Goal: Use online tool/utility: Utilize a website feature to perform a specific function

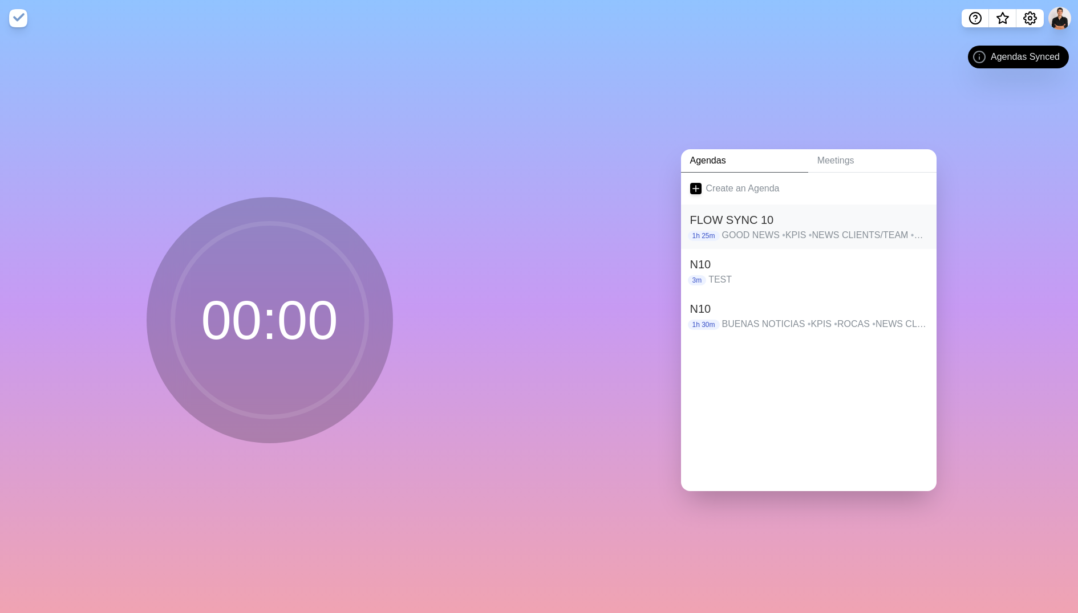
click at [750, 243] on div "FLOW SYNC 10 1h 25m GOOD NEWS • KPIS • NEWS CLIENTS/TEAM • ASUNTOS • ASUNTOS • …" at bounding box center [808, 227] width 255 height 44
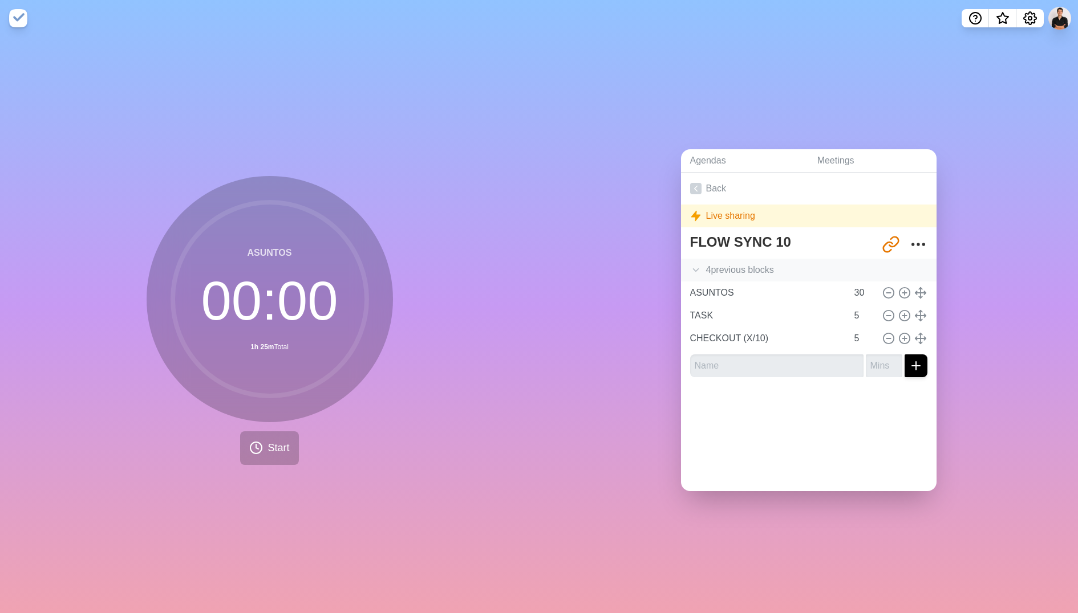
click at [780, 273] on div "4 previous block s" at bounding box center [808, 270] width 255 height 23
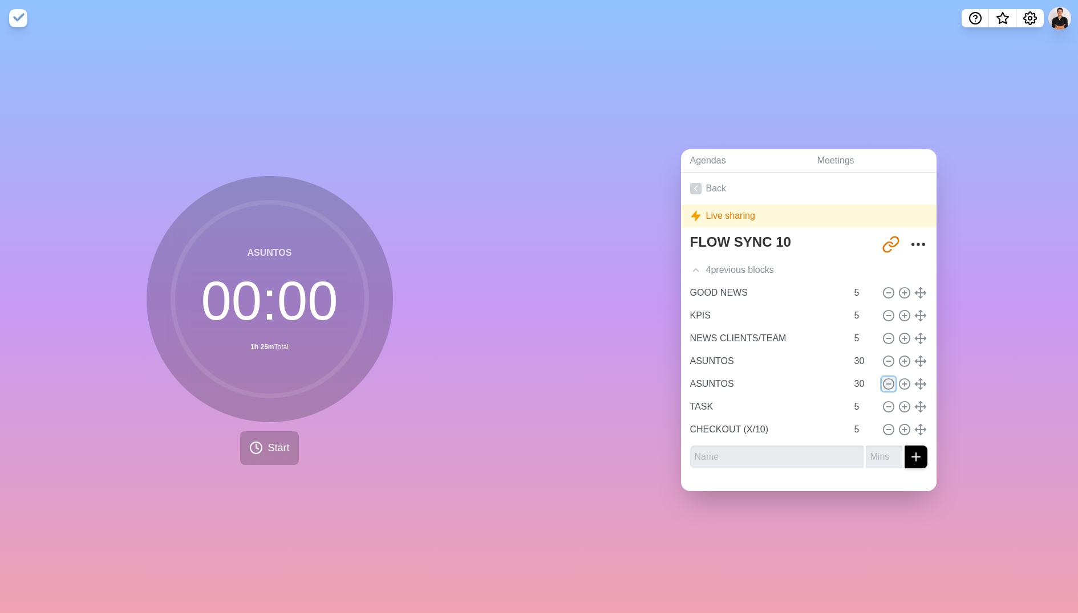
click at [889, 381] on icon at bounding box center [888, 384] width 13 height 13
type input "TASK"
type input "5"
type input "CHECKOUT (X/10)"
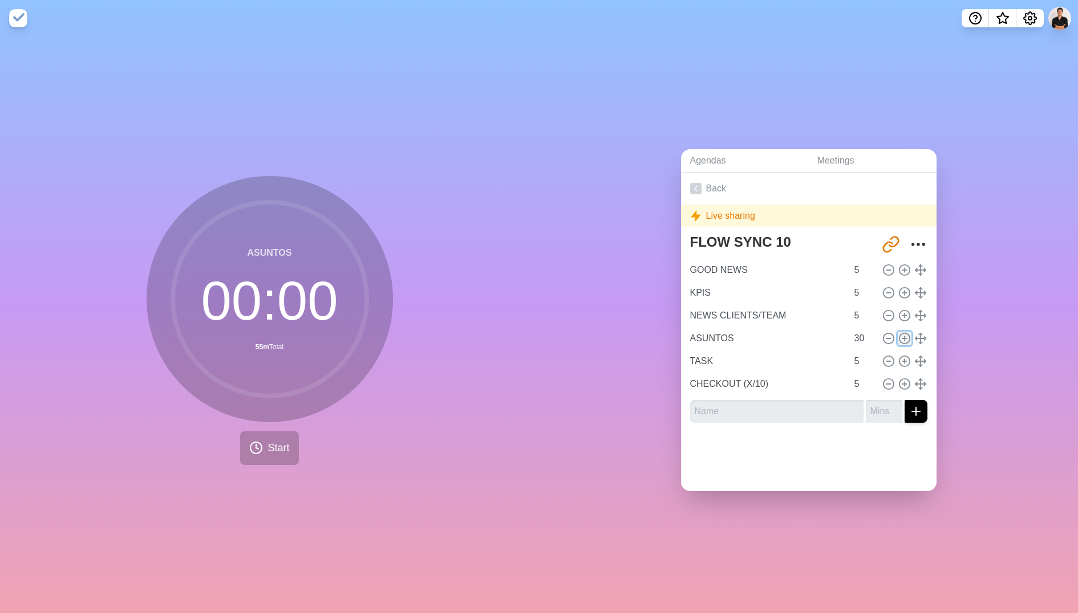
click at [905, 336] on icon at bounding box center [904, 338] width 13 height 13
type input "ASUNTOS"
type input "30"
type input "TASK"
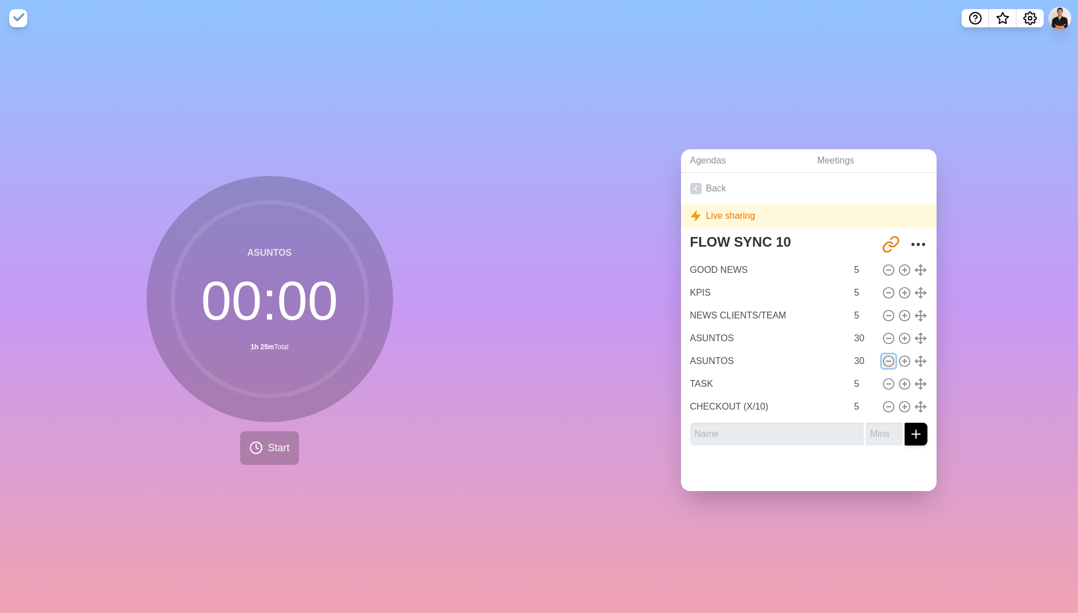
click at [889, 361] on icon at bounding box center [888, 361] width 13 height 13
type input "TASK"
type input "5"
type input "CHECKOUT (X/10)"
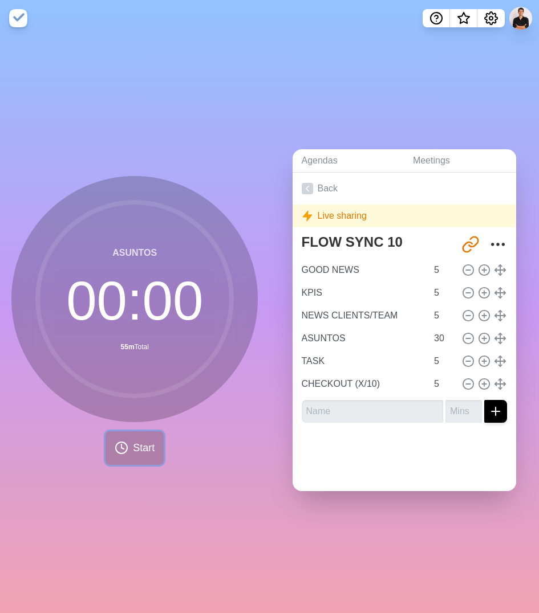
click at [130, 455] on button "Start" at bounding box center [134, 449] width 58 height 34
click at [147, 446] on span "Start" at bounding box center [144, 448] width 22 height 15
click at [323, 186] on link "Back" at bounding box center [404, 189] width 224 height 32
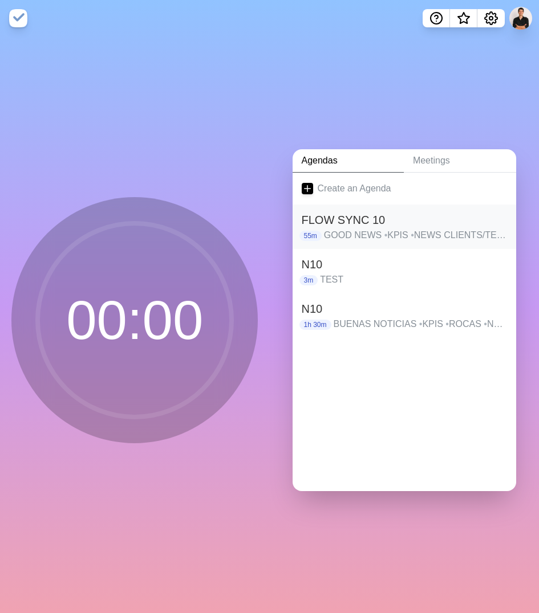
click at [348, 229] on p "GOOD NEWS • KPIS • NEWS CLIENTS/TEAM • ASUNTOS • TASK • CHECKOUT (X/10)" at bounding box center [415, 236] width 183 height 14
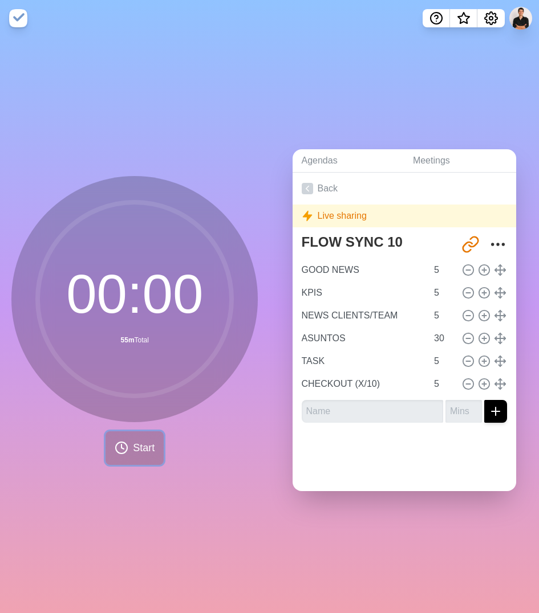
click at [156, 453] on button "Start" at bounding box center [134, 449] width 58 height 34
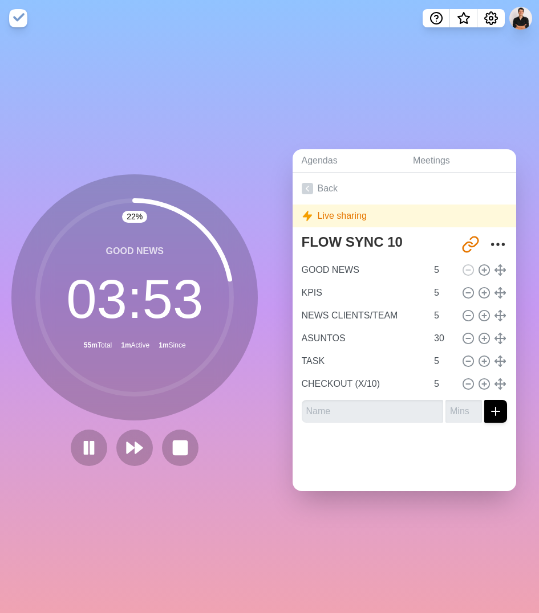
click at [316, 74] on div "Agendas Meetings Back Live sharing FLOW SYNC 10 [URL][DOMAIN_NAME] GOOD NEWS 5 …" at bounding box center [405, 324] width 270 height 577
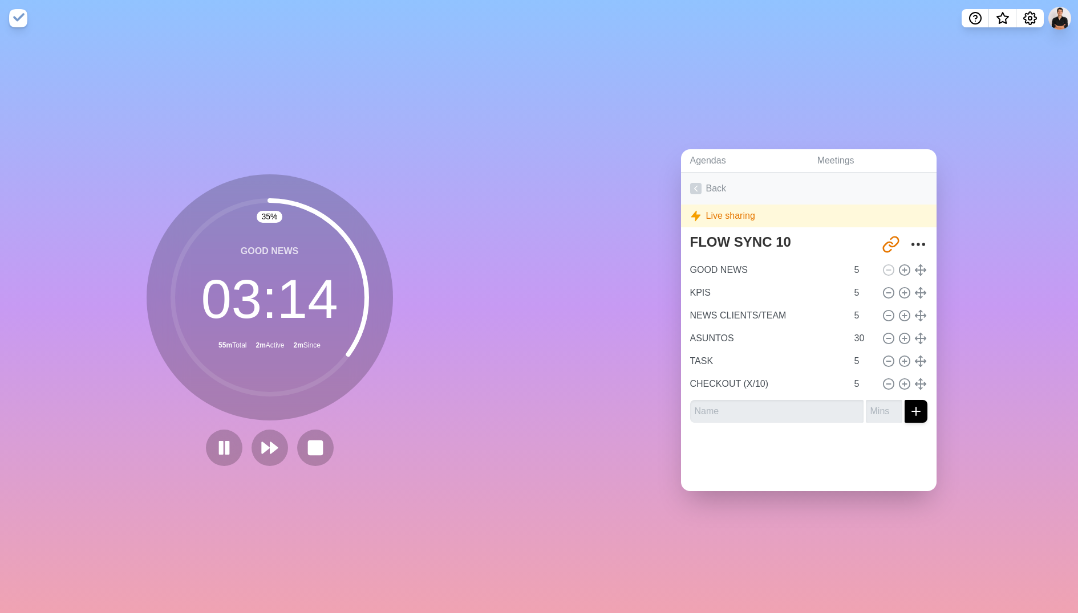
click at [694, 186] on icon at bounding box center [695, 188] width 11 height 11
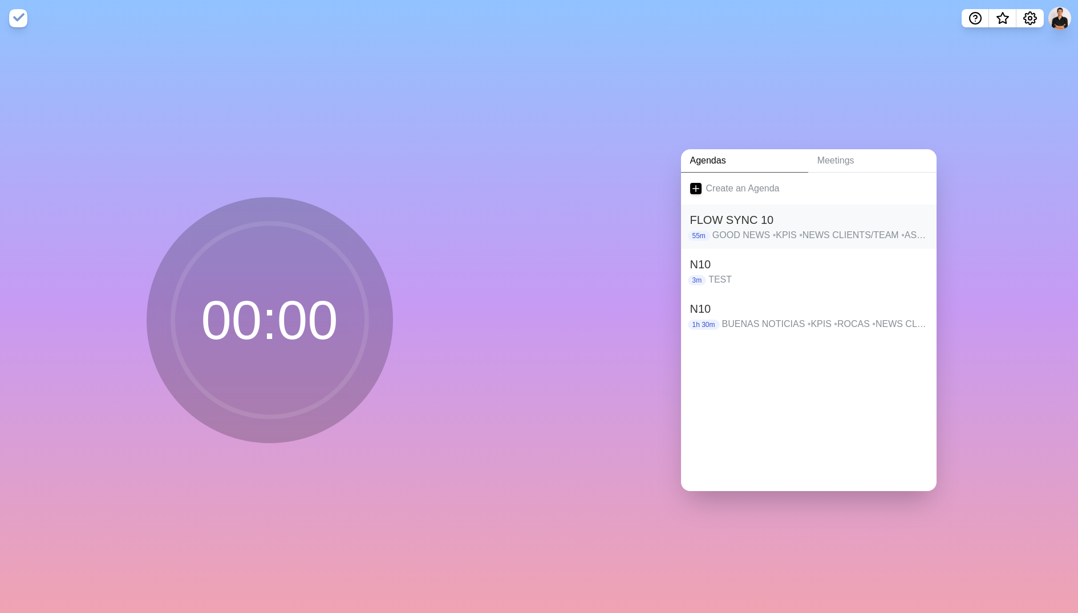
click at [757, 222] on h2 "FLOW SYNC 10" at bounding box center [808, 220] width 237 height 17
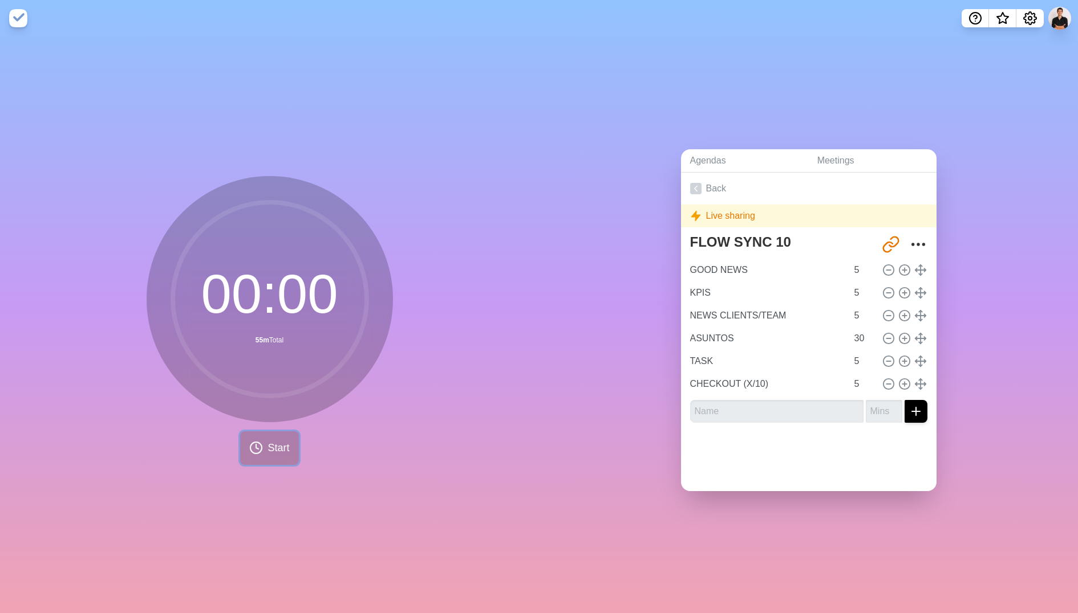
click at [265, 442] on button "Start" at bounding box center [269, 449] width 58 height 34
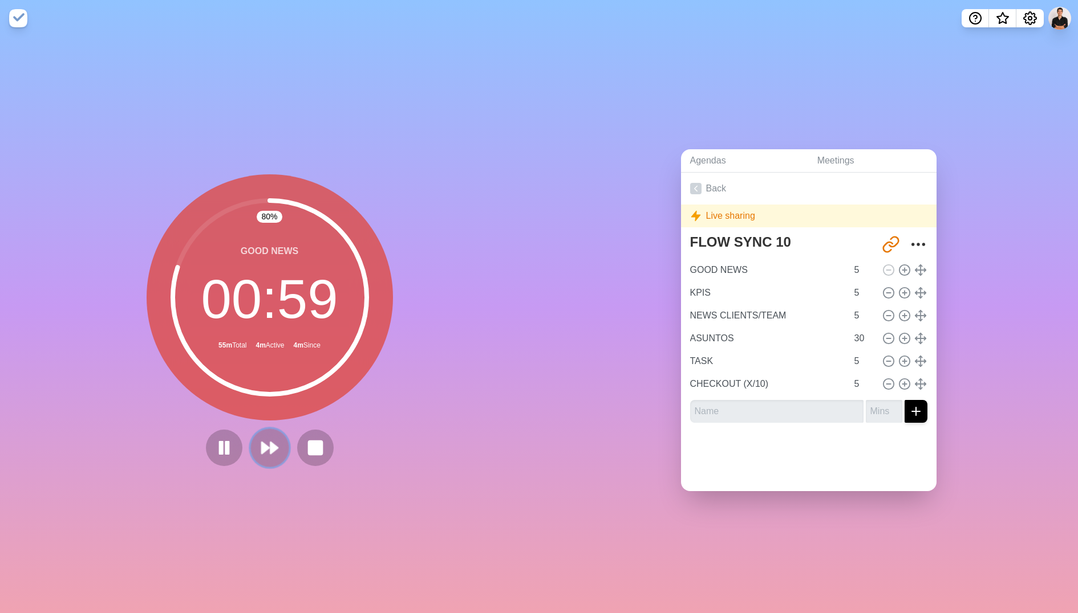
click at [263, 463] on button at bounding box center [269, 448] width 38 height 38
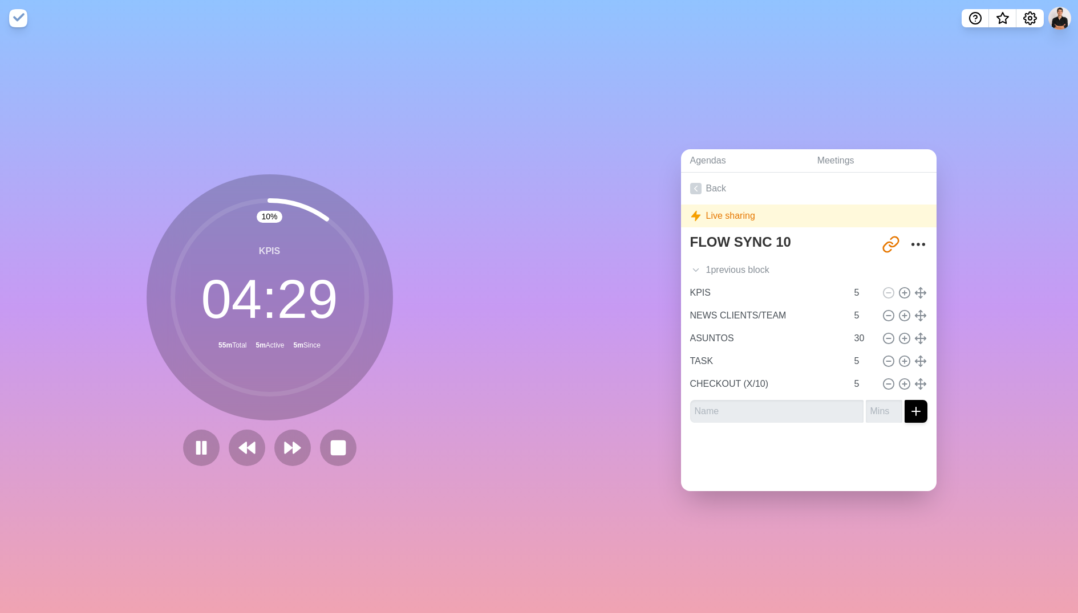
click at [547, 229] on div "Agendas Meetings Back Live sharing FLOW SYNC 10 [URL][DOMAIN_NAME] 1 previous b…" at bounding box center [808, 324] width 539 height 577
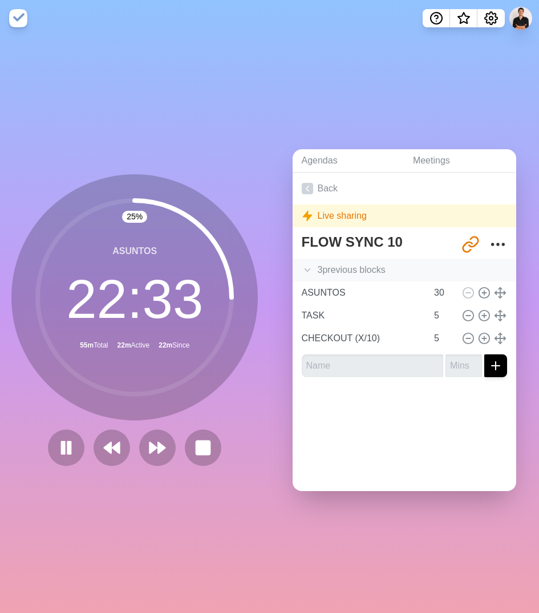
click at [306, 269] on polyline at bounding box center [306, 270] width 5 height 3
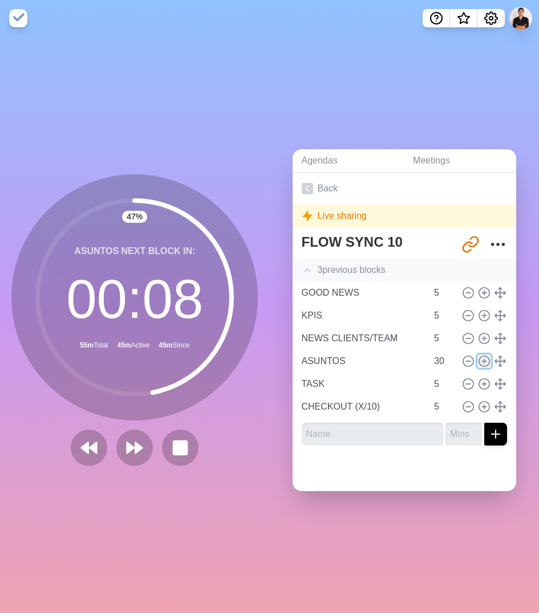
click at [485, 361] on line at bounding box center [484, 361] width 4 height 0
type input "ASUNTOS"
type input "30"
type input "TASK"
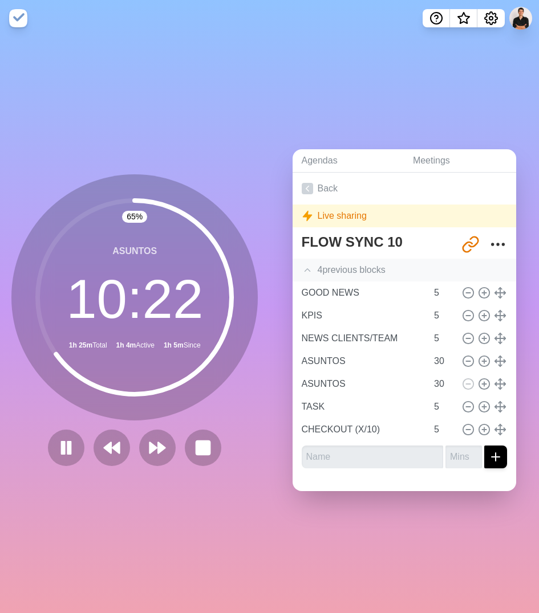
click at [246, 181] on div "ASUNTOS 10 : 22 1h 25m Total 1h 4m Active 1h 5m Since" at bounding box center [134, 297] width 246 height 246
click at [282, 506] on div "Agendas Meetings Back Live sharing FLOW SYNC 10 [URL][DOMAIN_NAME] 4 previous b…" at bounding box center [405, 324] width 270 height 577
